Goal: Information Seeking & Learning: Learn about a topic

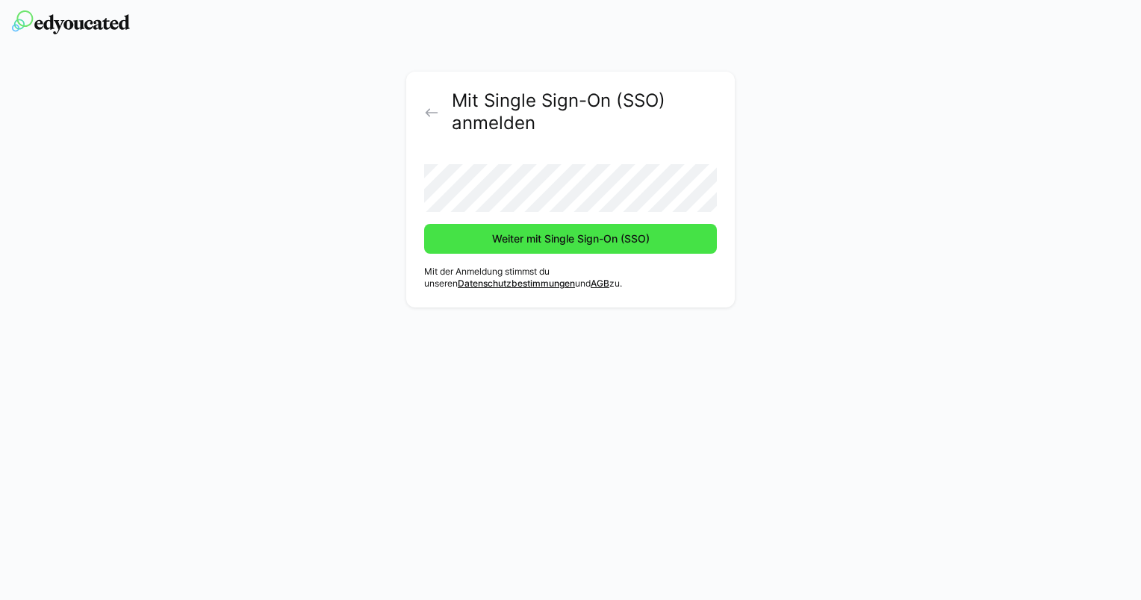
click at [508, 245] on span "Weiter mit Single Sign-On (SSO)" at bounding box center [571, 238] width 162 height 15
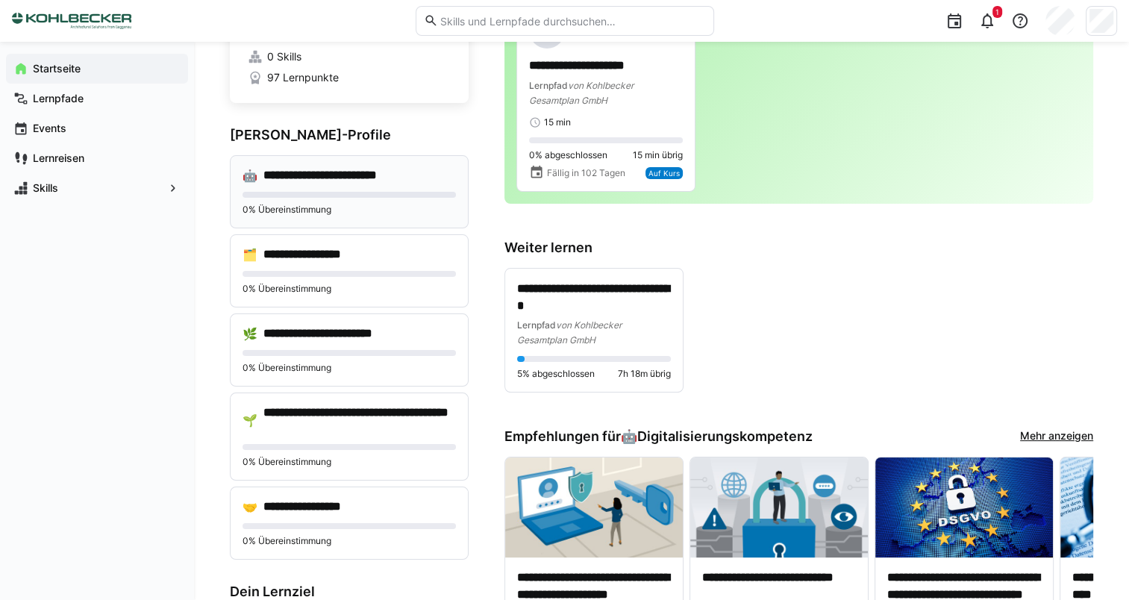
scroll to position [149, 0]
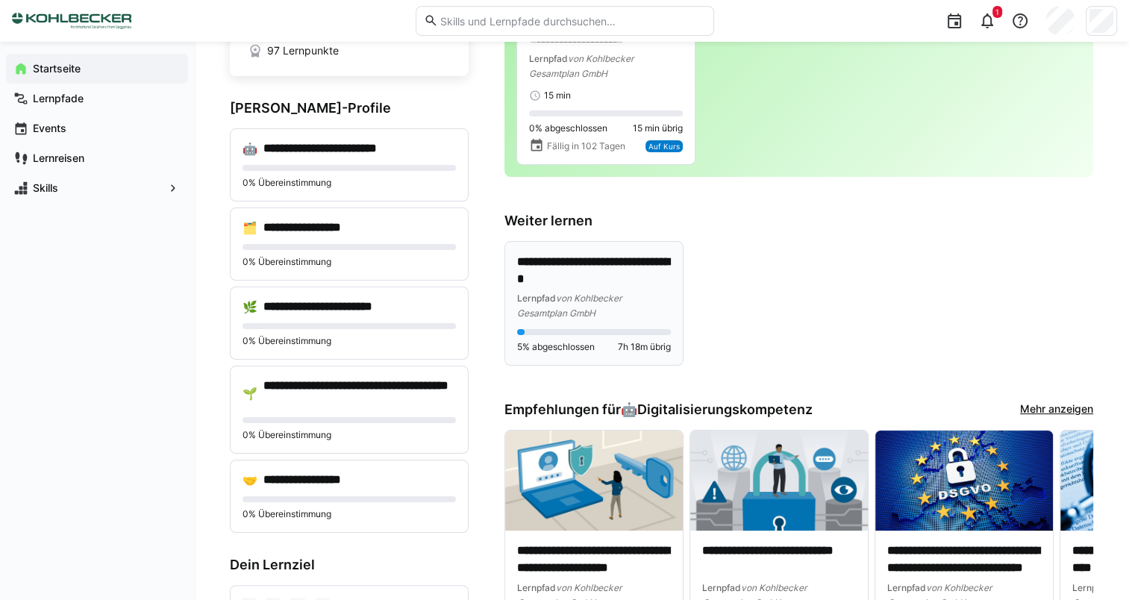
click at [561, 308] on span "von Kohlbecker Gesamtplan GmbH" at bounding box center [569, 306] width 105 height 26
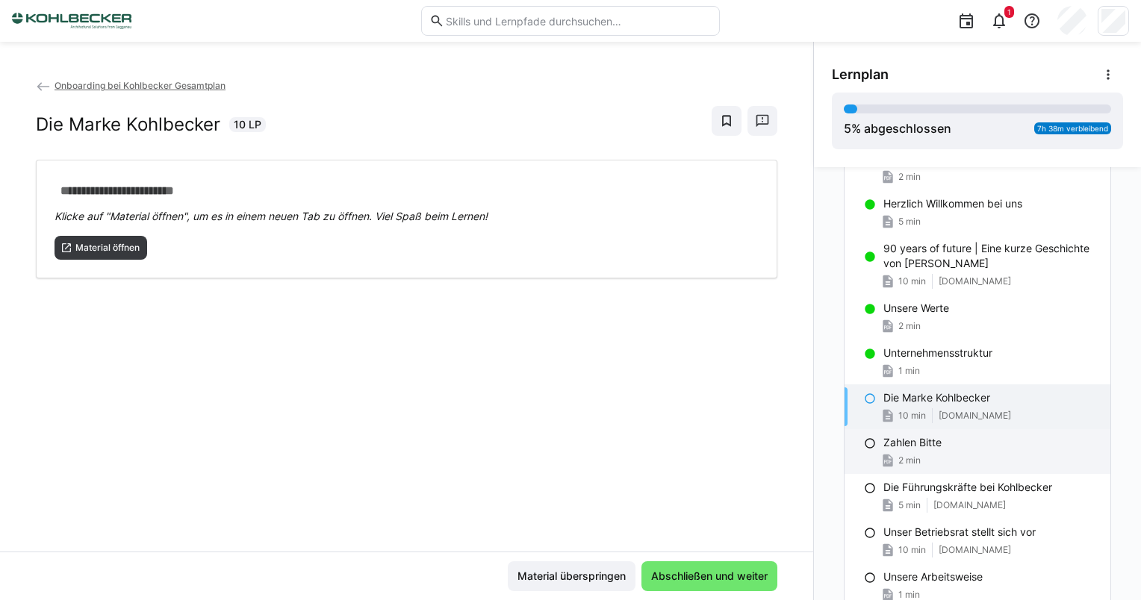
scroll to position [224, 0]
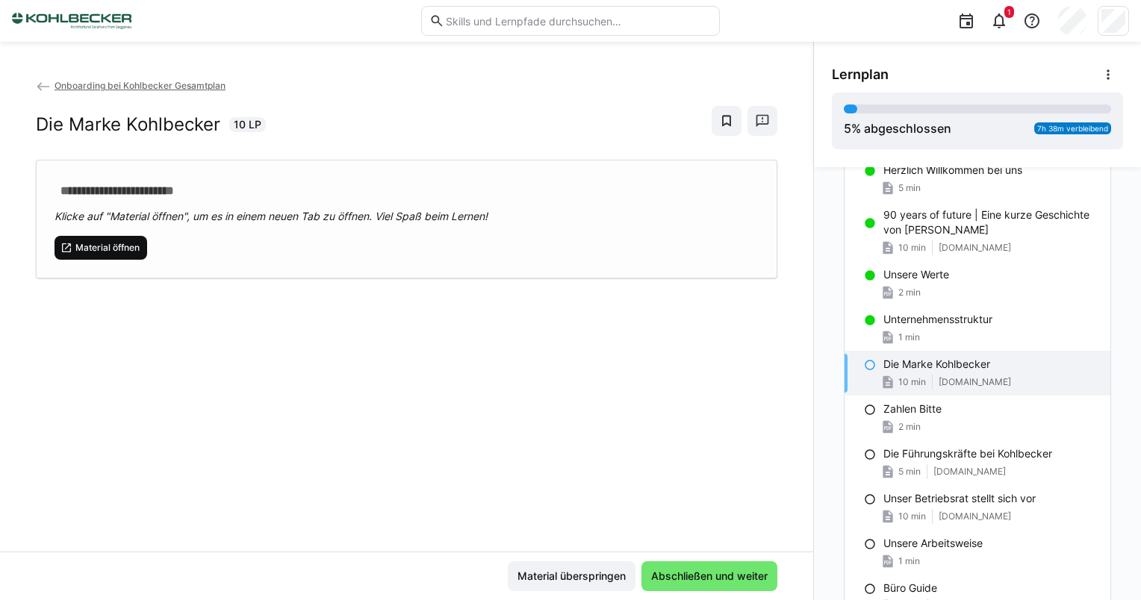
click at [114, 243] on span "Material öffnen" at bounding box center [107, 248] width 67 height 12
click at [720, 576] on span "Abschließen und weiter" at bounding box center [709, 576] width 121 height 15
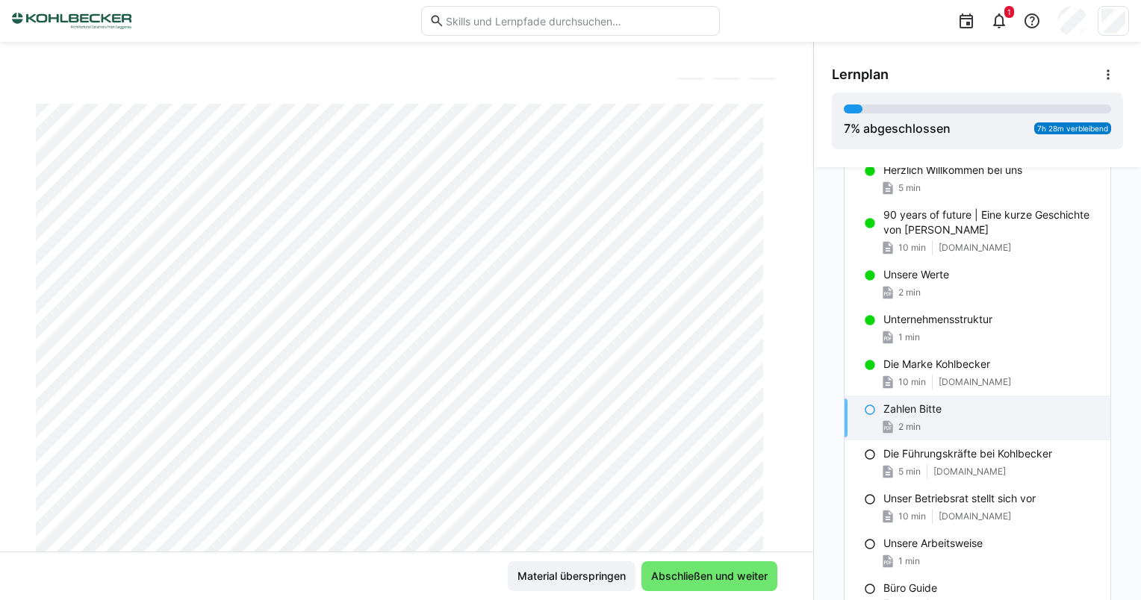
scroll to position [0, 0]
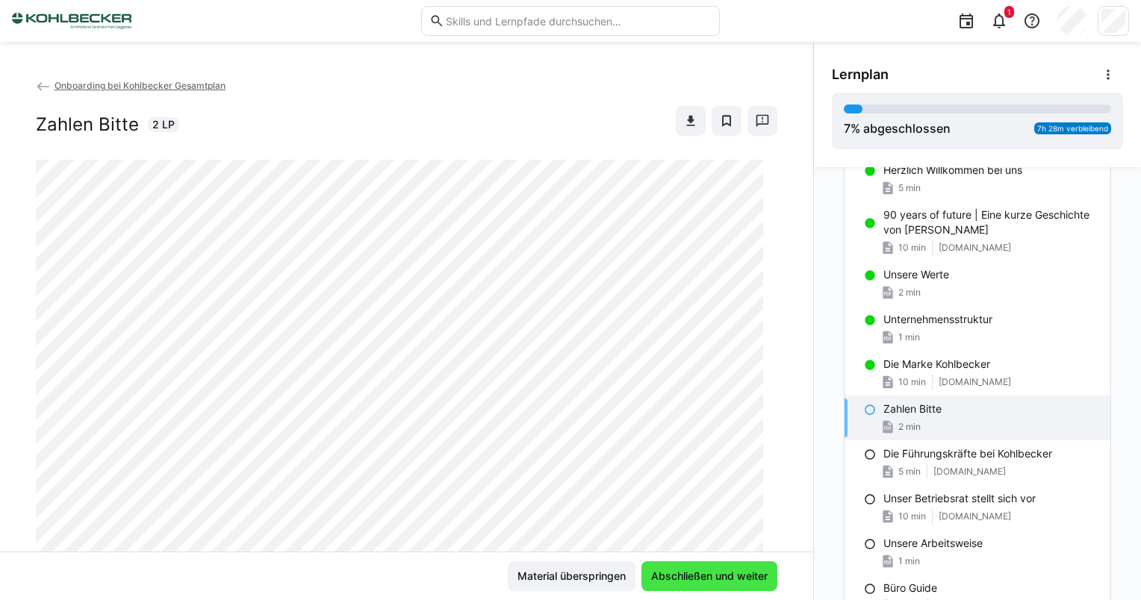
click at [732, 578] on span "Abschließen und weiter" at bounding box center [709, 576] width 121 height 15
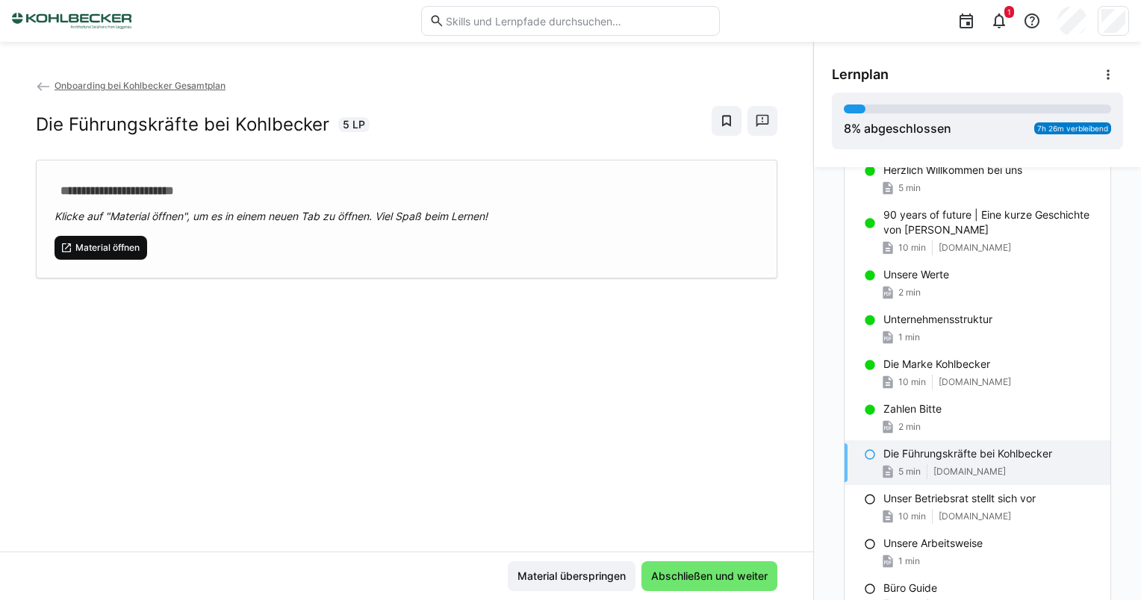
click at [113, 242] on span "Material öffnen" at bounding box center [107, 248] width 67 height 12
click at [729, 576] on span "Abschließen und weiter" at bounding box center [709, 576] width 121 height 15
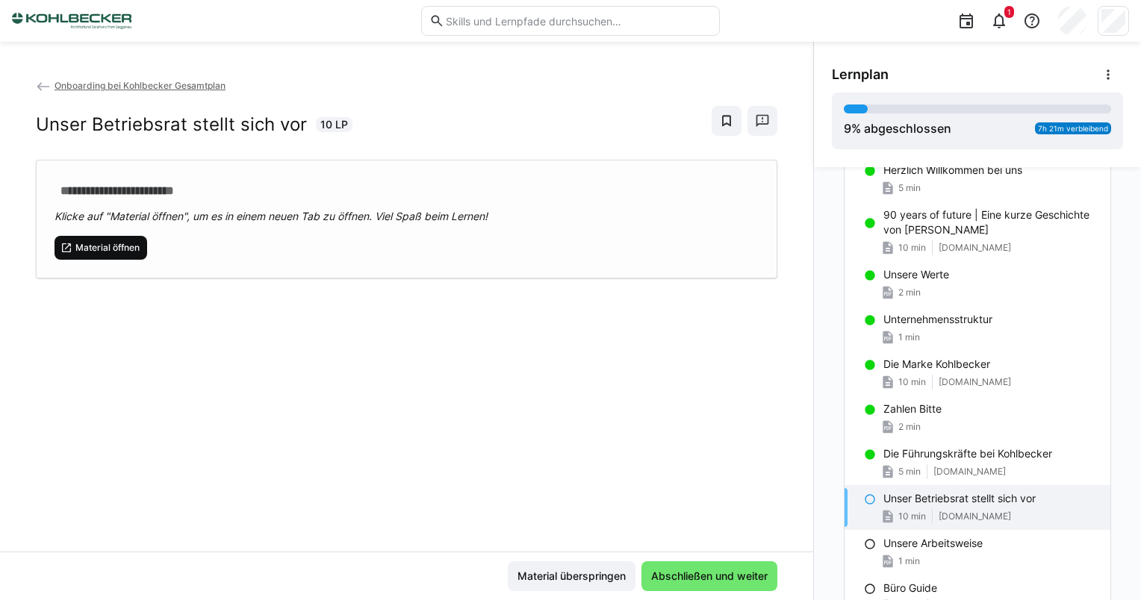
click at [102, 252] on span "Material öffnen" at bounding box center [107, 248] width 67 height 12
click at [706, 570] on span "Abschließen und weiter" at bounding box center [709, 576] width 121 height 15
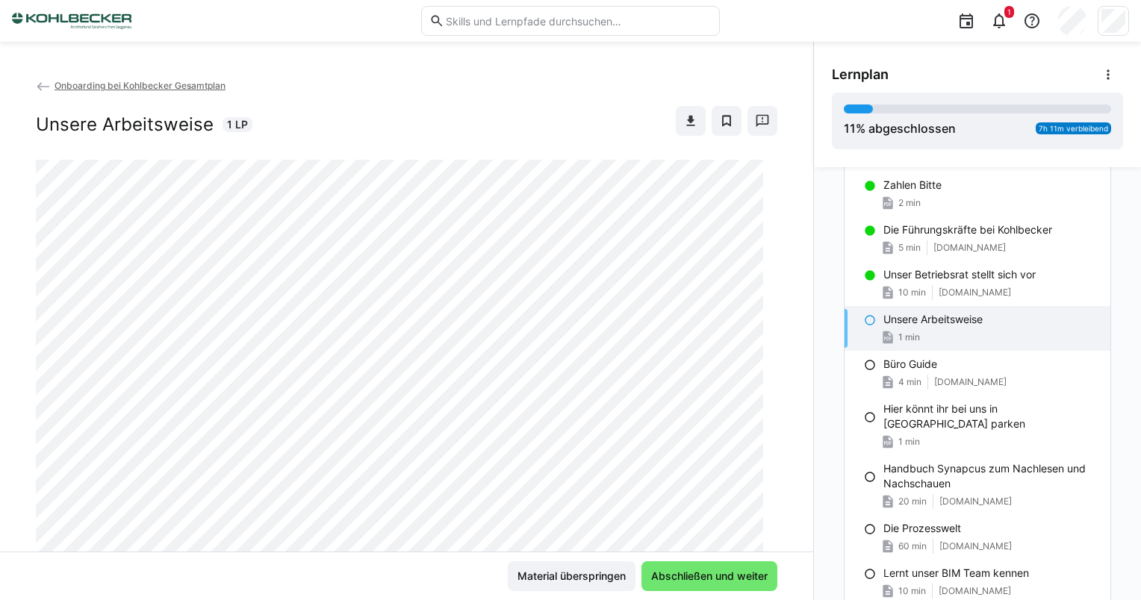
scroll to position [75, 0]
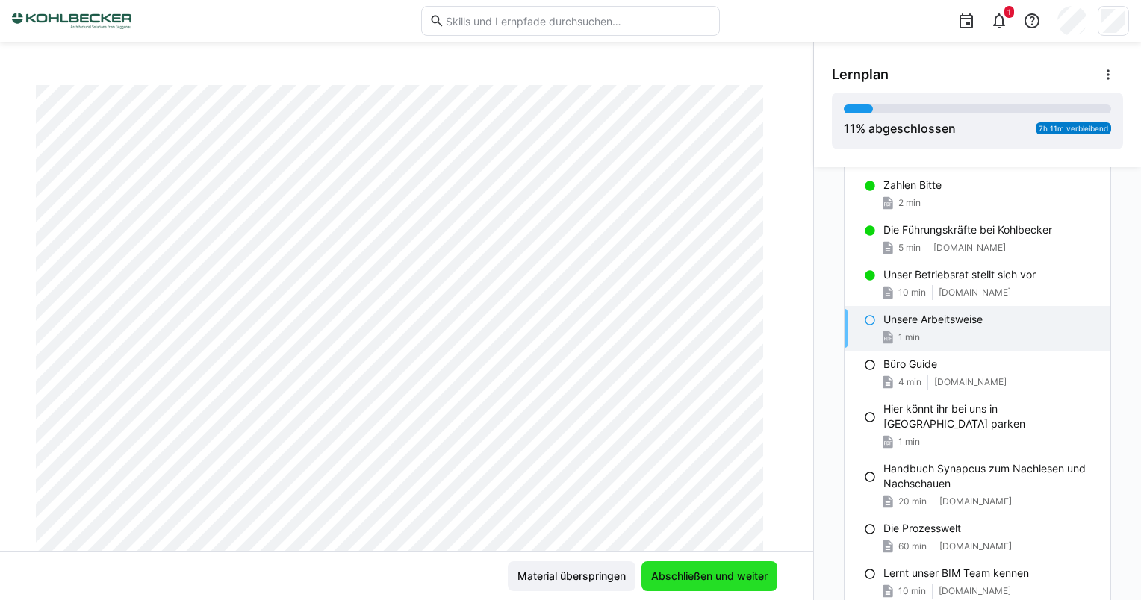
click at [697, 581] on span "Abschließen und weiter" at bounding box center [709, 576] width 121 height 15
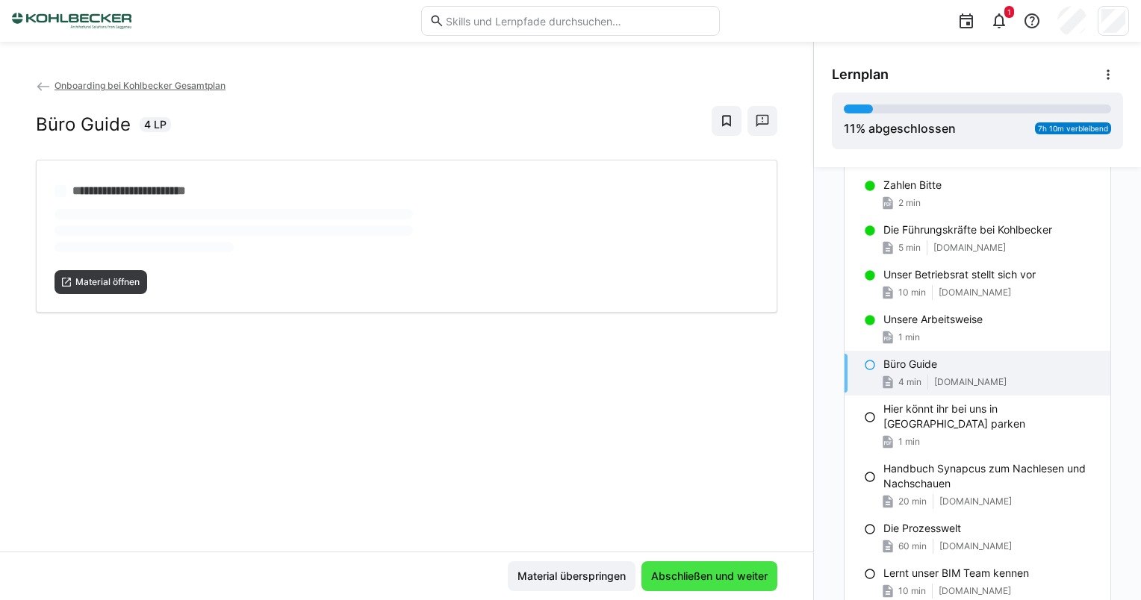
scroll to position [0, 0]
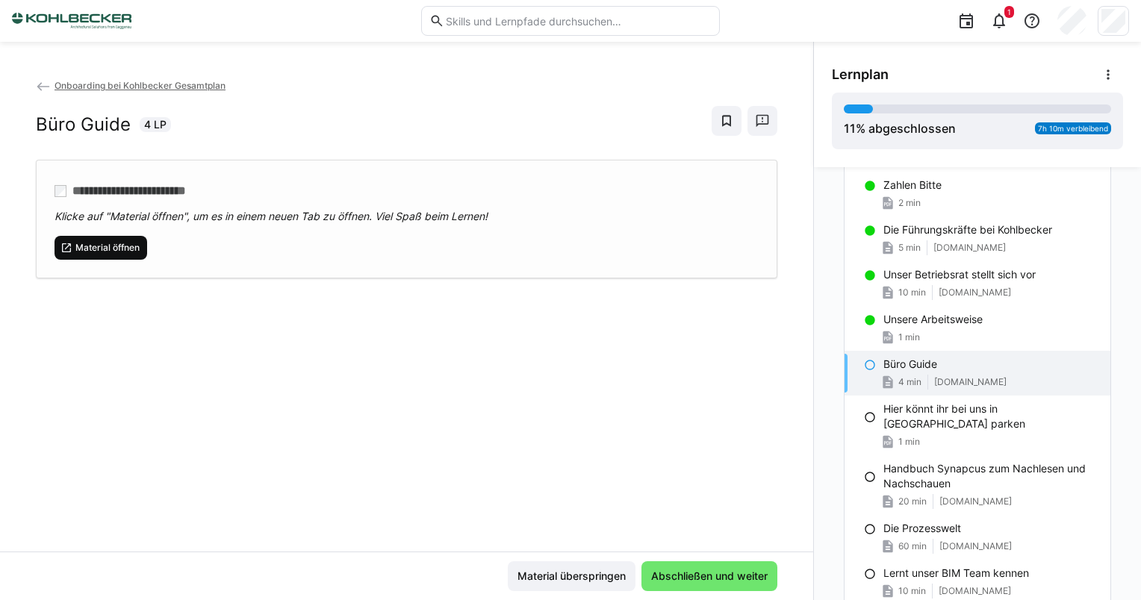
click at [90, 252] on span "Material öffnen" at bounding box center [107, 248] width 67 height 12
click at [726, 581] on span "Abschließen und weiter" at bounding box center [709, 576] width 121 height 15
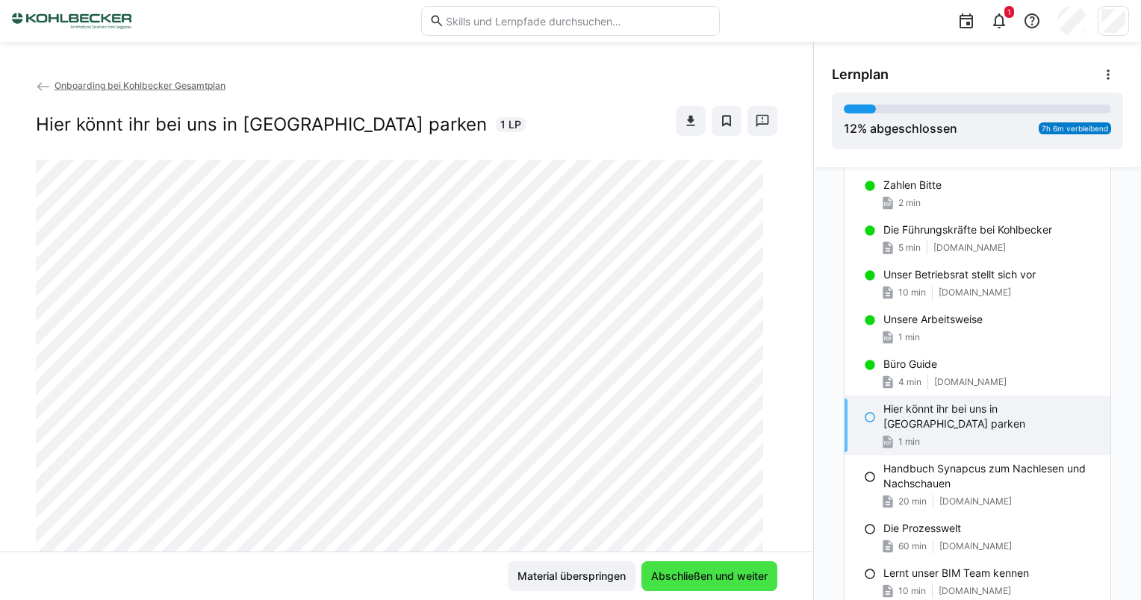
click at [667, 575] on span "Abschließen und weiter" at bounding box center [709, 576] width 121 height 15
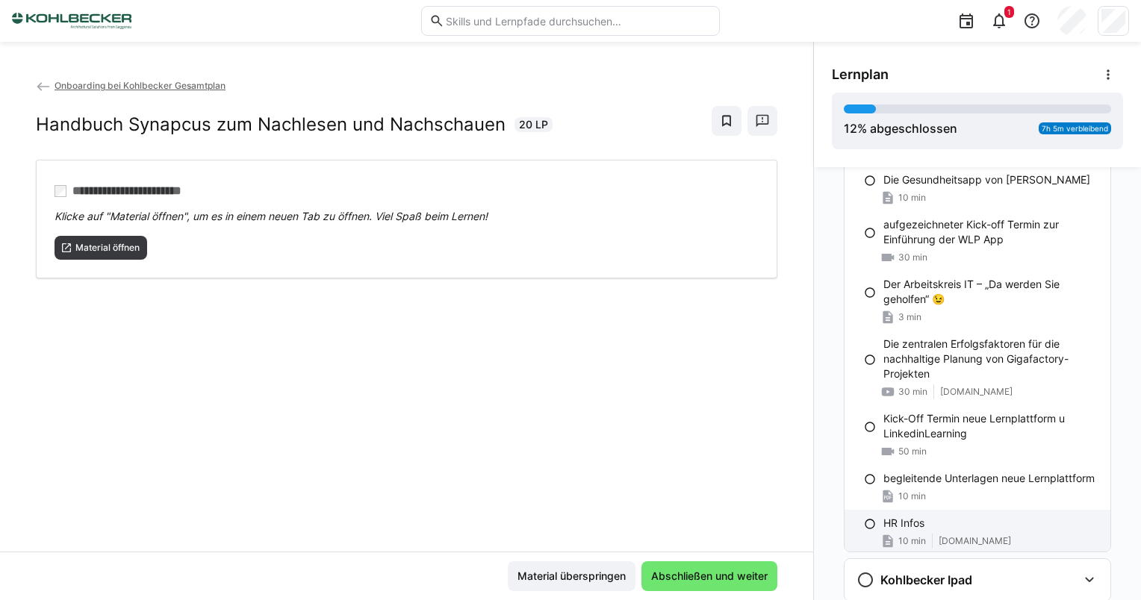
scroll to position [1568, 0]
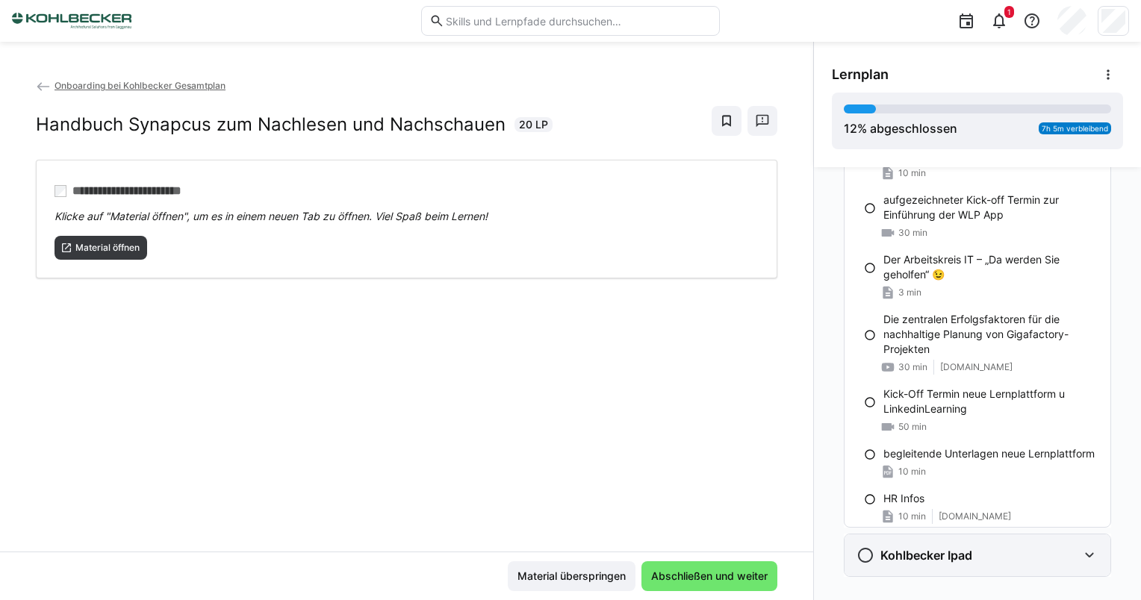
click at [1013, 545] on div "Kohlbecker Ipad" at bounding box center [977, 556] width 266 height 42
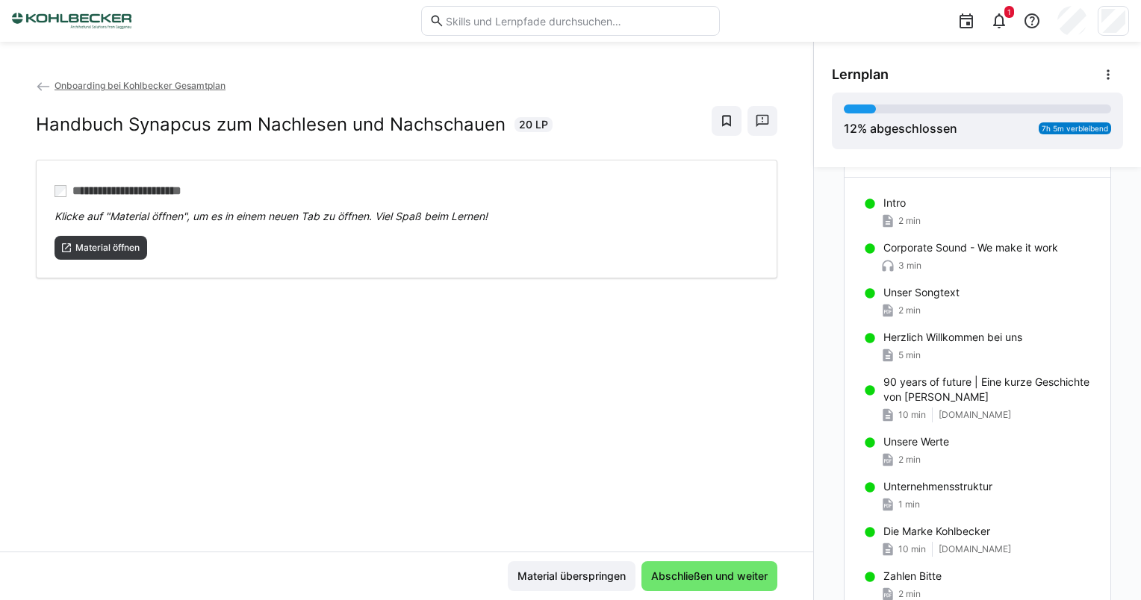
scroll to position [0, 0]
